Goal: Check status: Check status

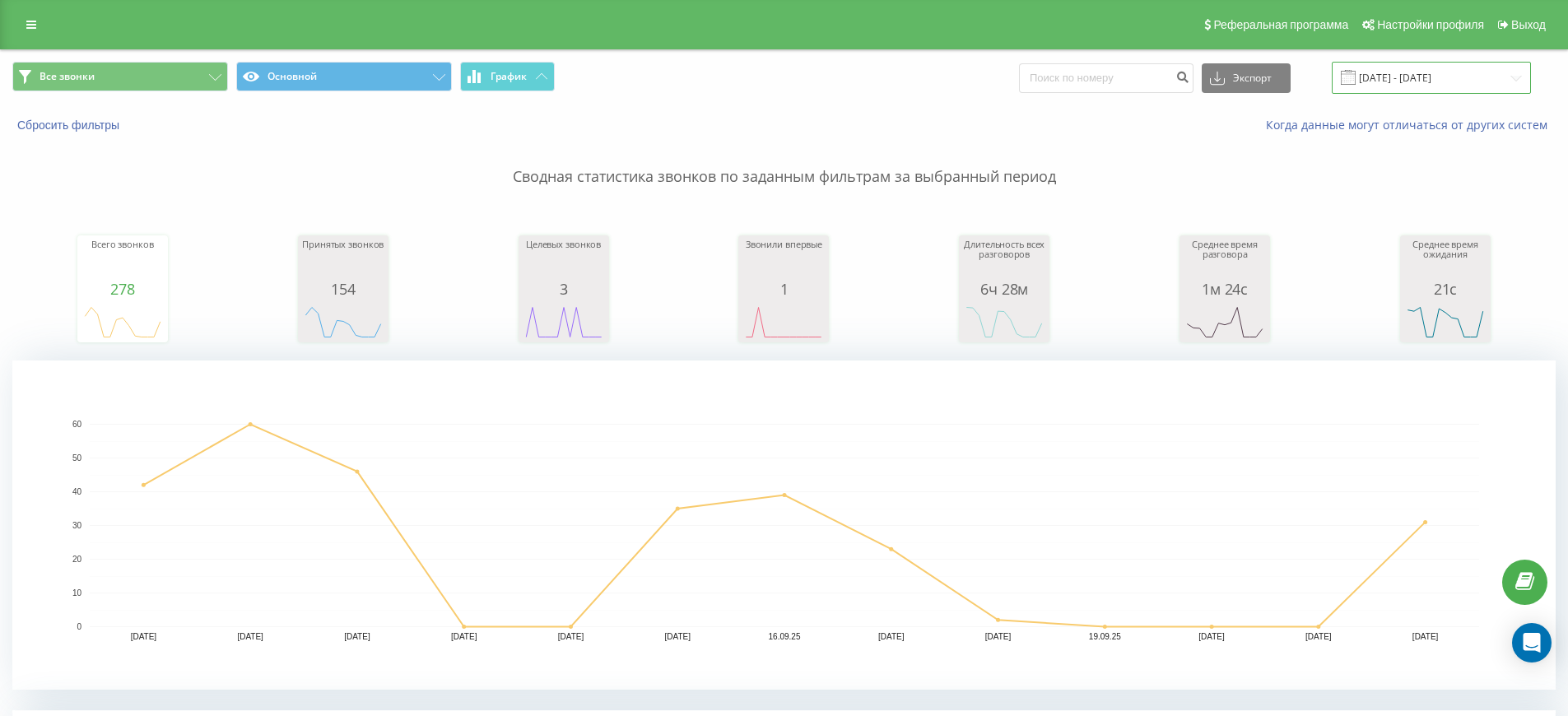
click at [1462, 79] on input "[DATE] - [DATE]" at bounding box center [1430, 78] width 199 height 32
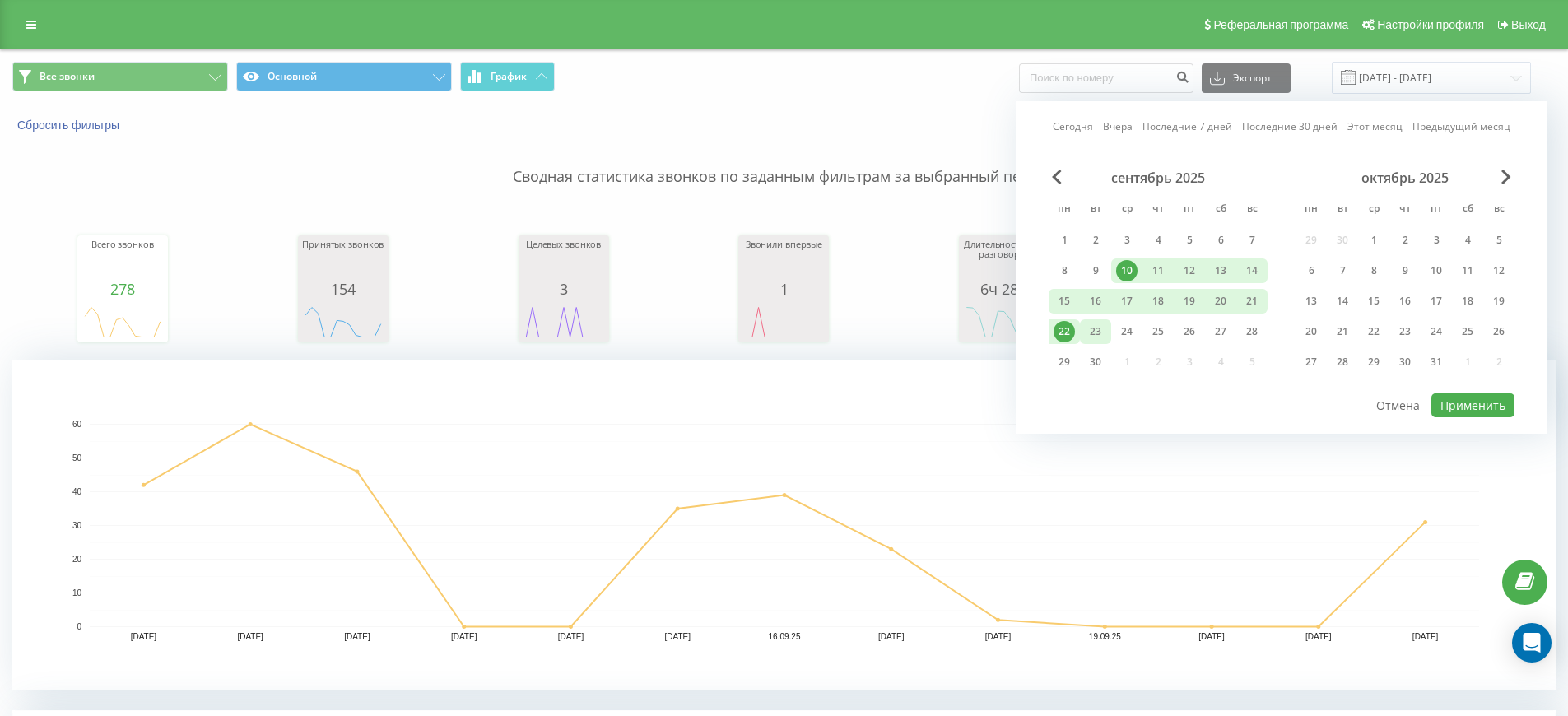
click at [1092, 337] on div "23" at bounding box center [1095, 332] width 22 height 22
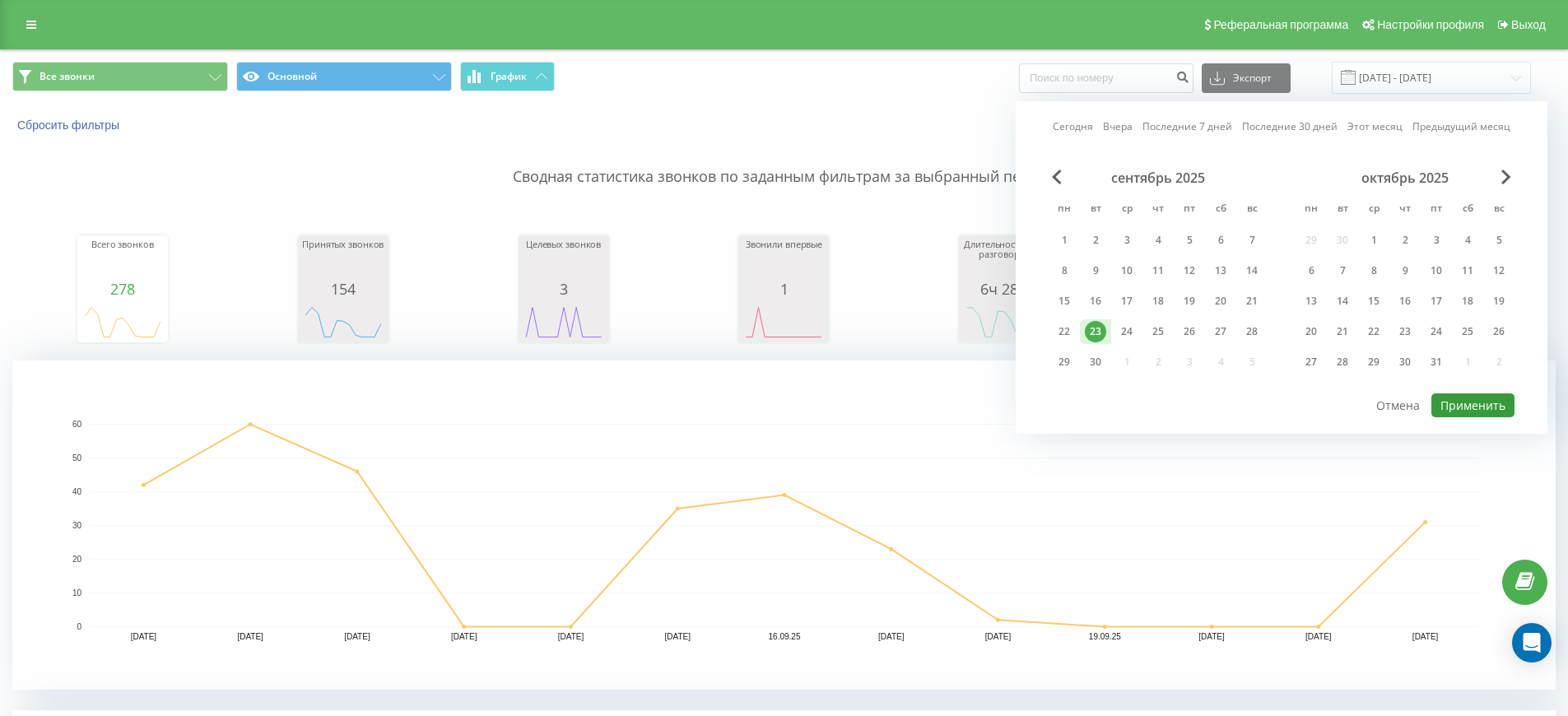
click at [1477, 402] on button "Применить" at bounding box center [1472, 406] width 83 height 24
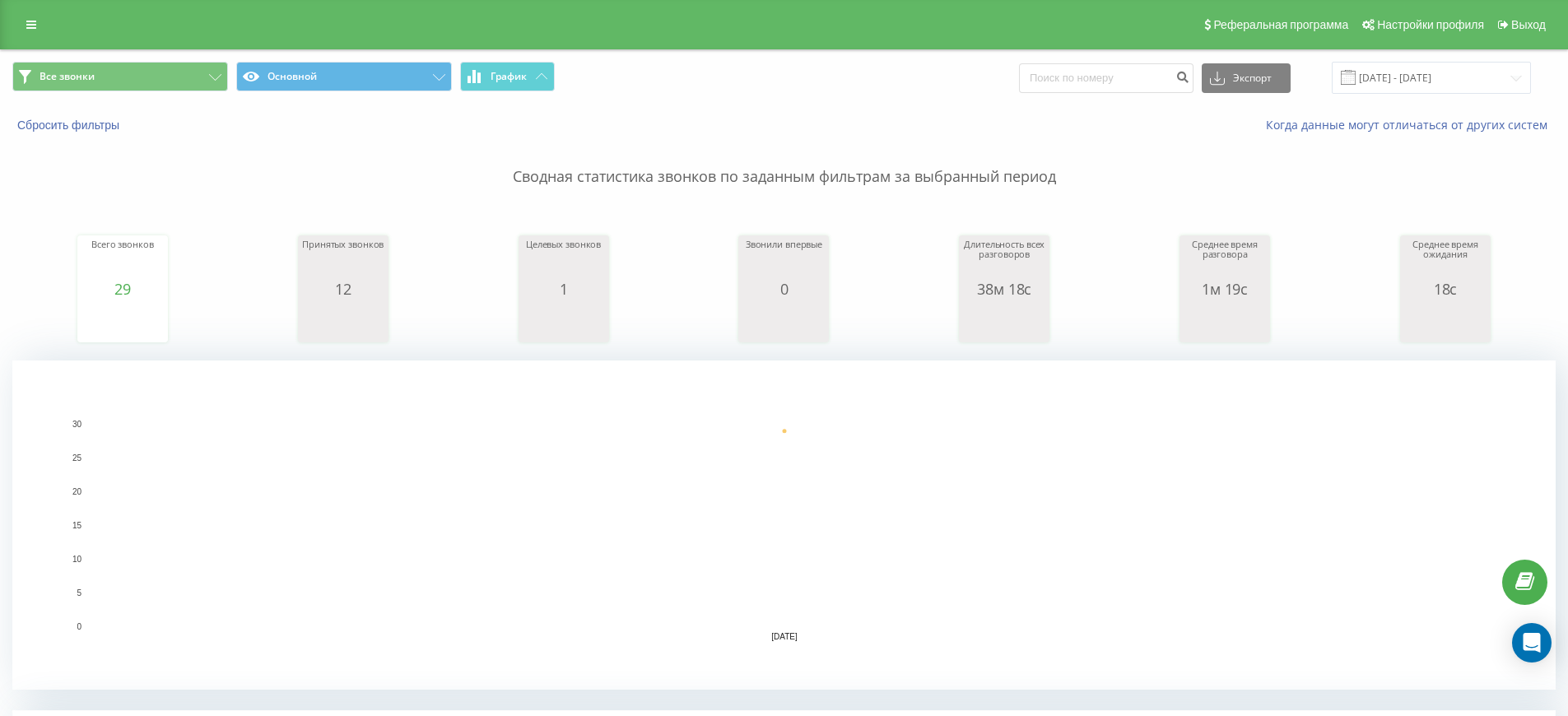
scroll to position [3, 0]
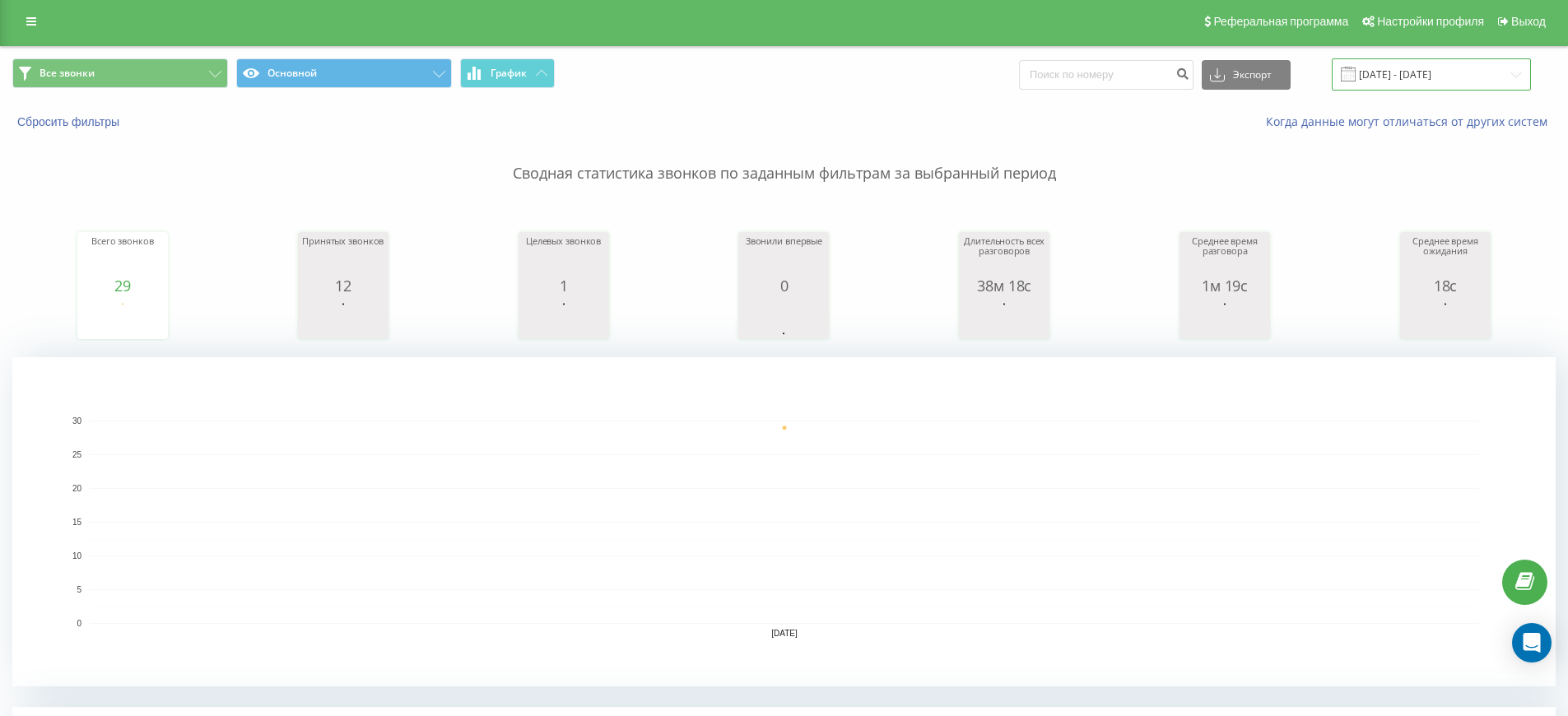
click at [1434, 65] on input "[DATE] - [DATE]" at bounding box center [1430, 74] width 199 height 32
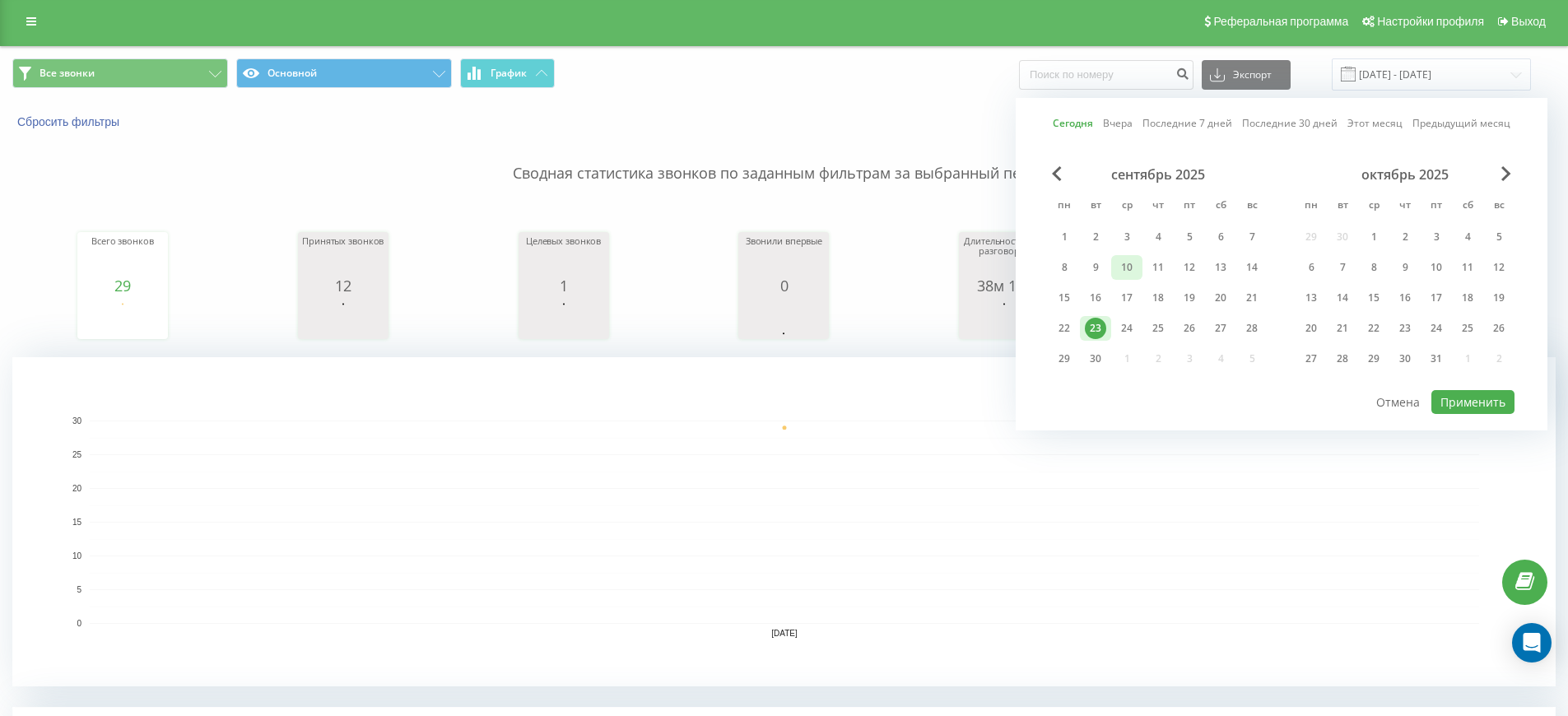
click at [1118, 273] on div "10" at bounding box center [1126, 267] width 22 height 22
click at [1091, 330] on div "23" at bounding box center [1095, 328] width 22 height 22
click at [1439, 397] on button "Применить" at bounding box center [1472, 402] width 83 height 24
type input "[DATE] - [DATE]"
